Goal: Navigation & Orientation: Find specific page/section

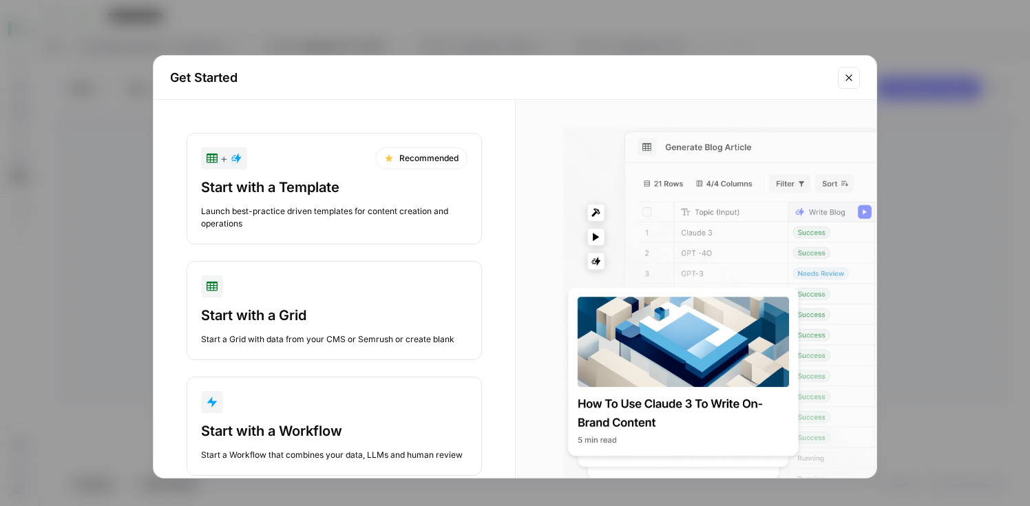
click at [844, 75] on icon "Close modal" at bounding box center [849, 77] width 11 height 11
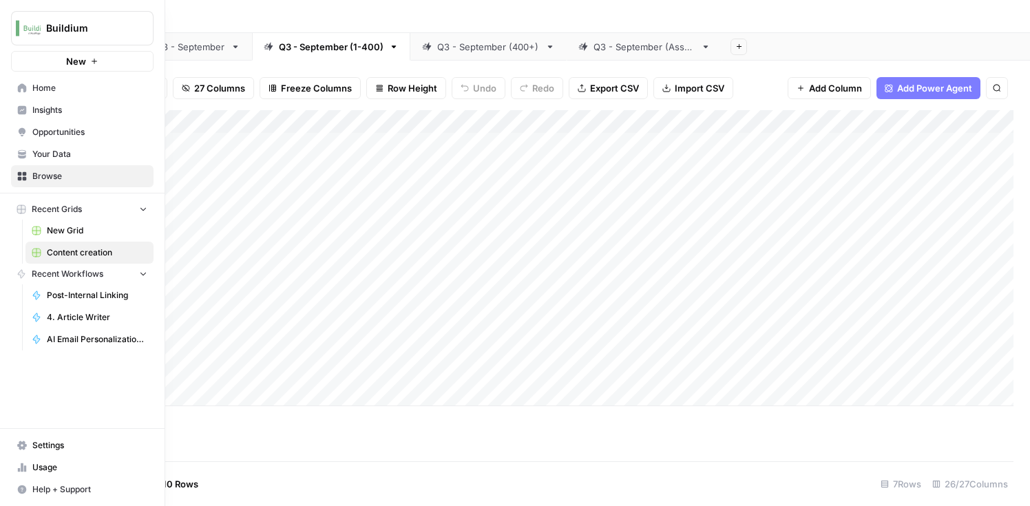
click at [27, 86] on link "Home" at bounding box center [82, 88] width 143 height 22
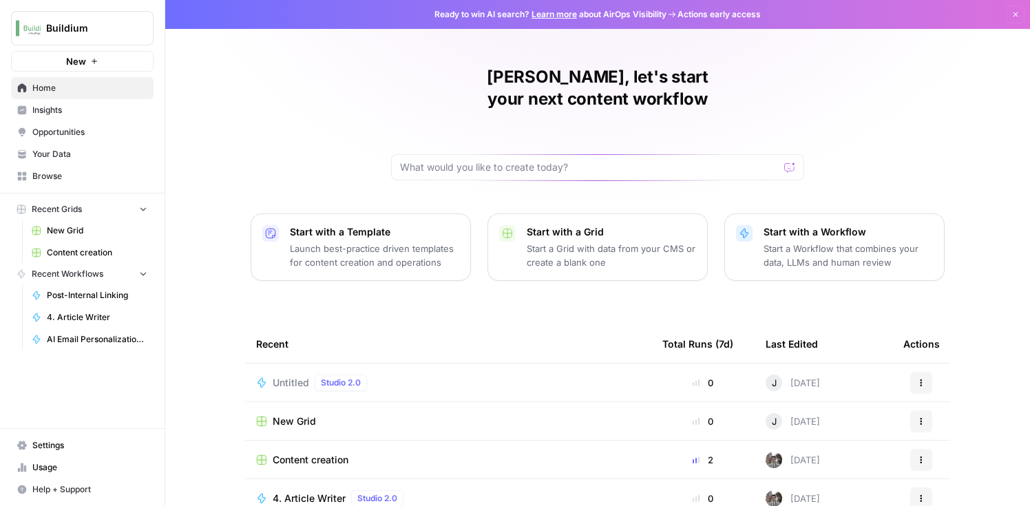
click at [50, 443] on span "Settings" at bounding box center [89, 445] width 115 height 12
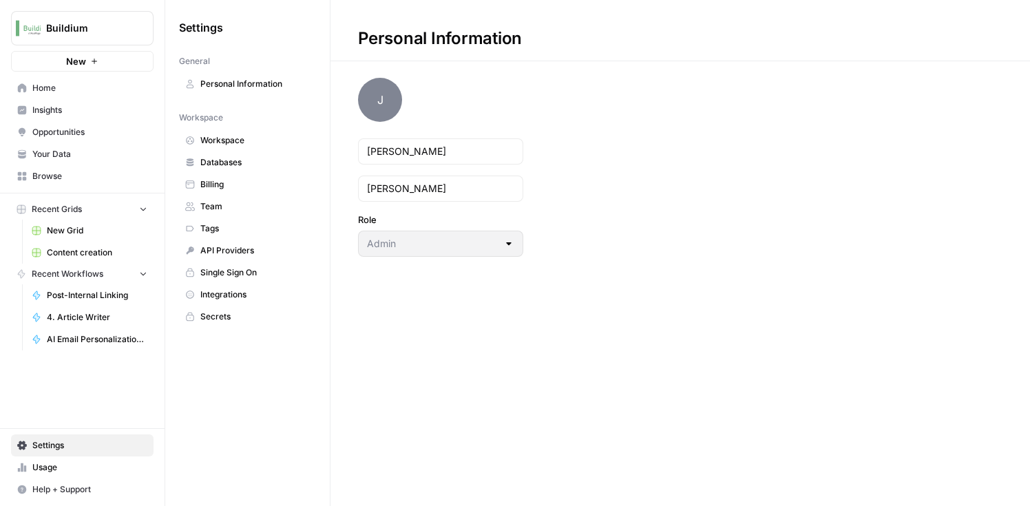
click at [48, 91] on span "Home" at bounding box center [89, 88] width 115 height 12
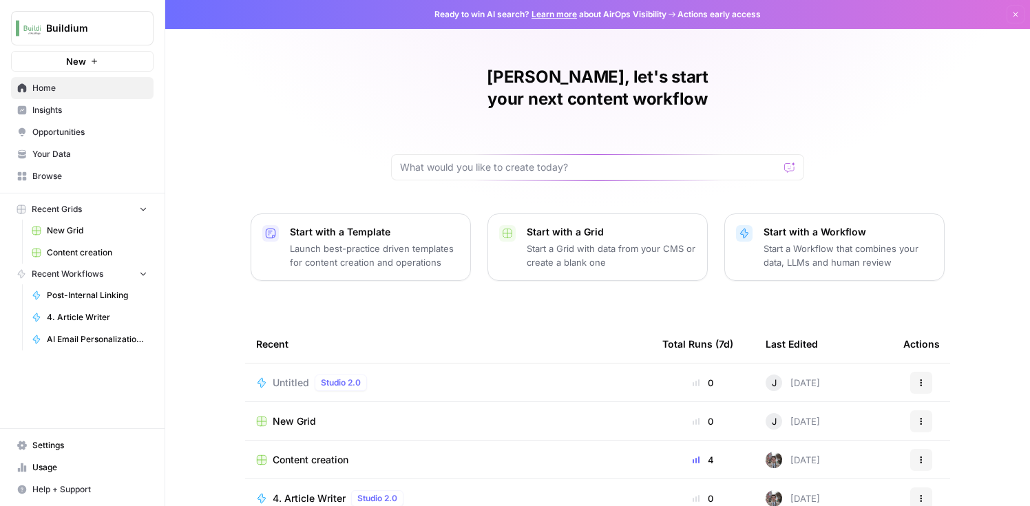
click at [51, 169] on link "Browse" at bounding box center [82, 176] width 143 height 22
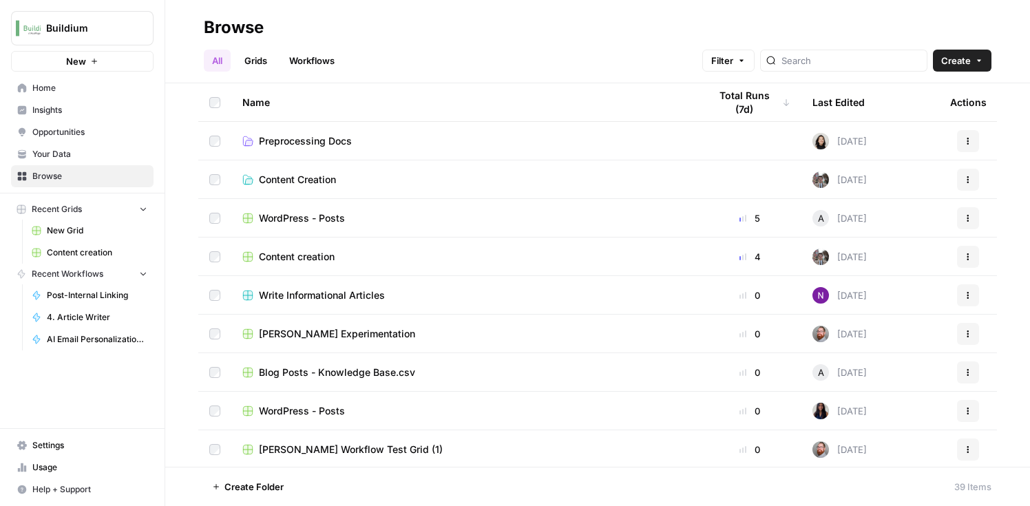
click at [59, 155] on span "Your Data" at bounding box center [89, 154] width 115 height 12
